Goal: Information Seeking & Learning: Understand process/instructions

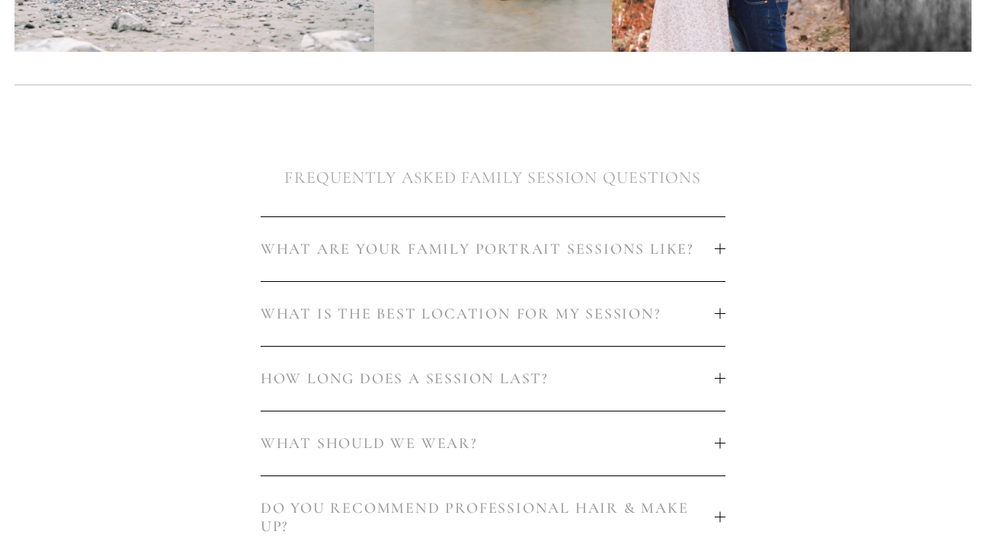
scroll to position [735, 0]
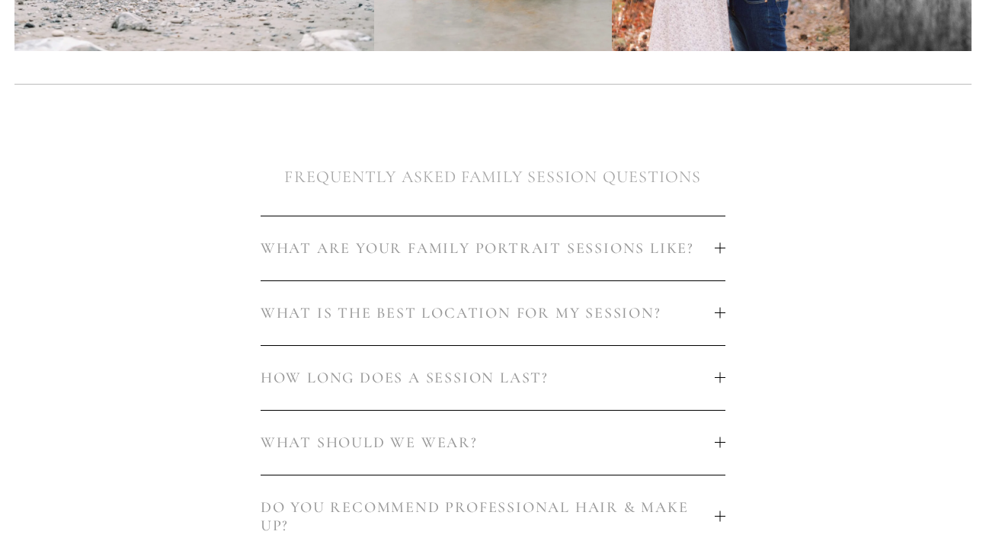
click at [534, 247] on span "WHAT ARE YOUR FAMILY PORTRAIT SESSIONS LIKE?" at bounding box center [488, 248] width 455 height 18
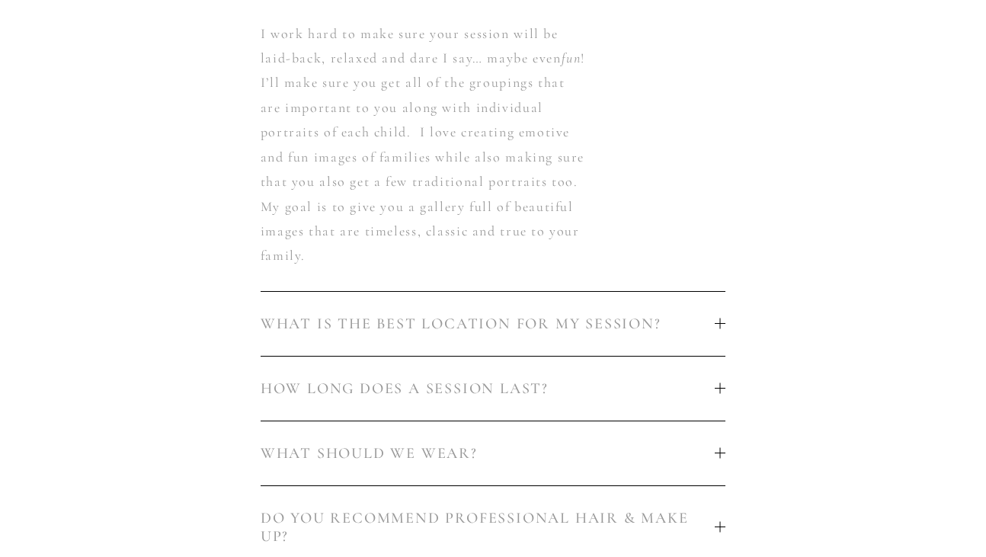
scroll to position [1004, 0]
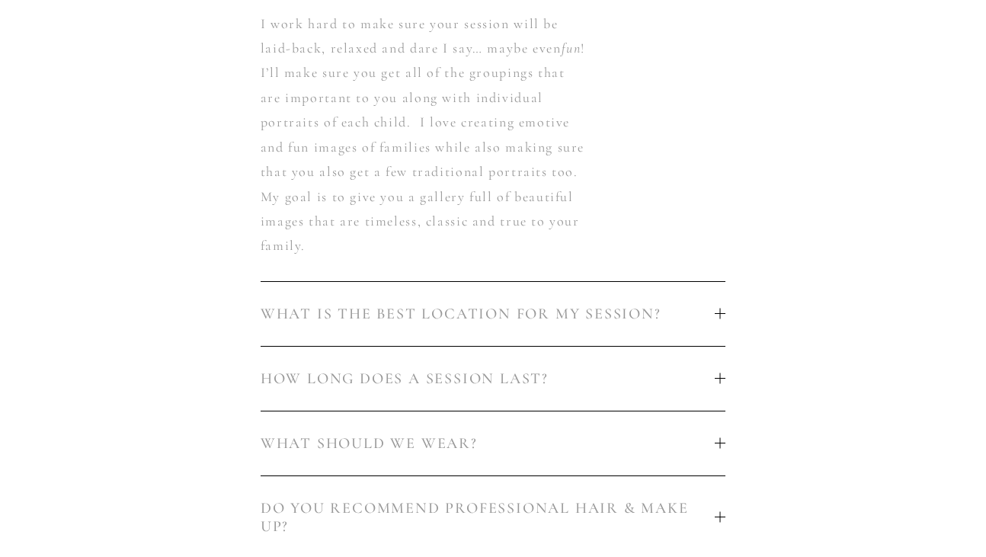
click at [544, 314] on span "WHAT IS THE BEST LOCATION FOR MY SESSION?" at bounding box center [488, 314] width 455 height 18
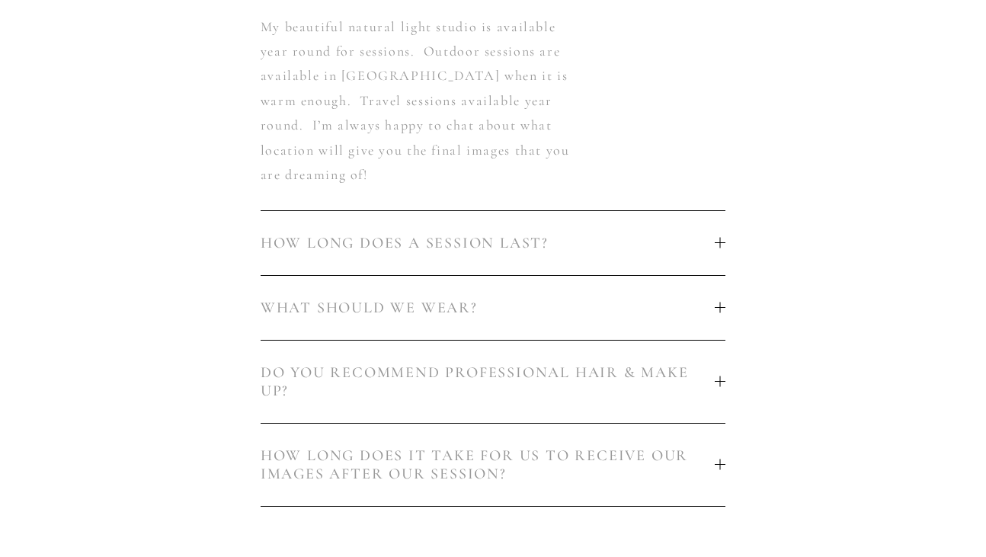
scroll to position [1066, 0]
click at [537, 233] on span "HOW LONG DOES A SESSION LAST?" at bounding box center [488, 242] width 455 height 18
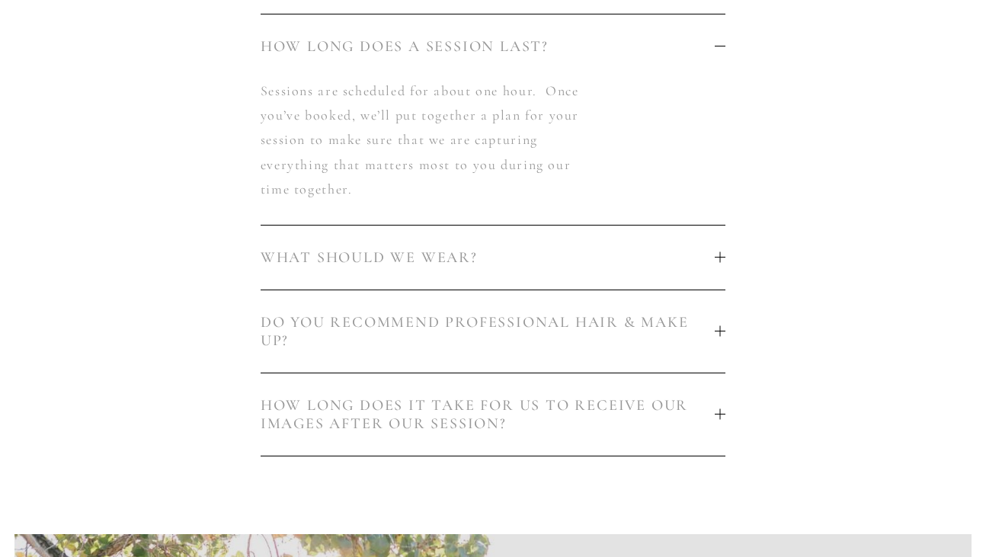
click at [498, 264] on span "WHAT SHOULD WE WEAR?" at bounding box center [488, 257] width 455 height 18
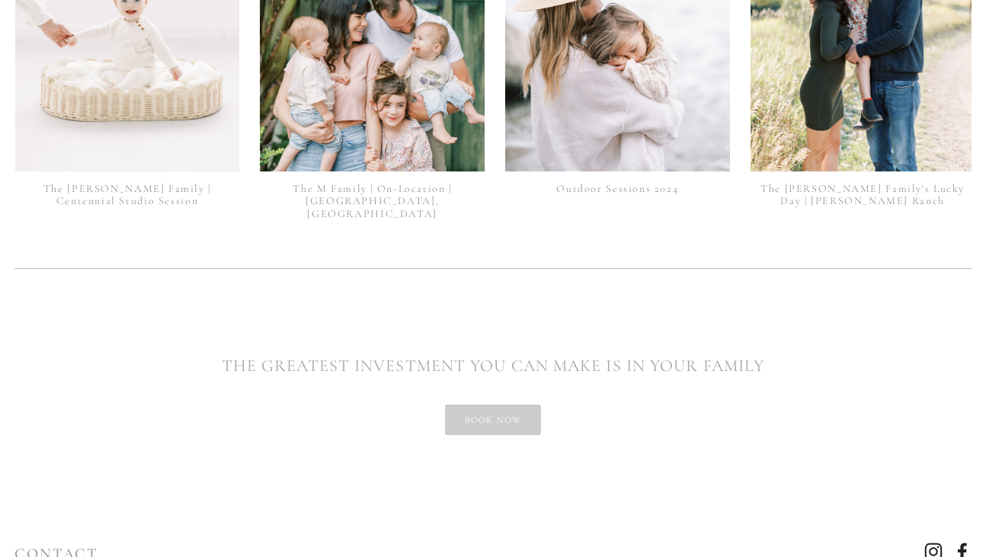
scroll to position [3970, 0]
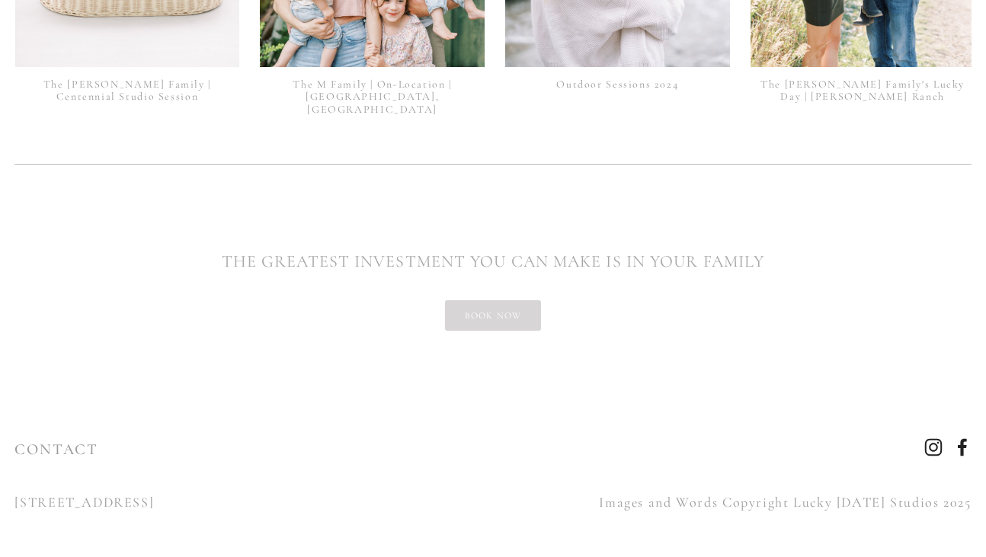
click at [510, 315] on link "book now" at bounding box center [493, 315] width 97 height 30
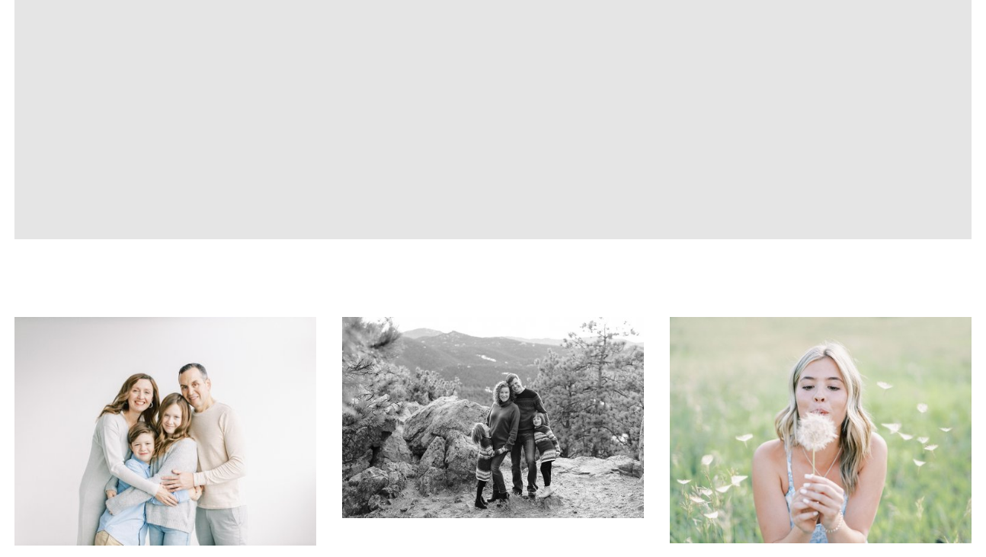
scroll to position [2586, 0]
